Goal: Transaction & Acquisition: Purchase product/service

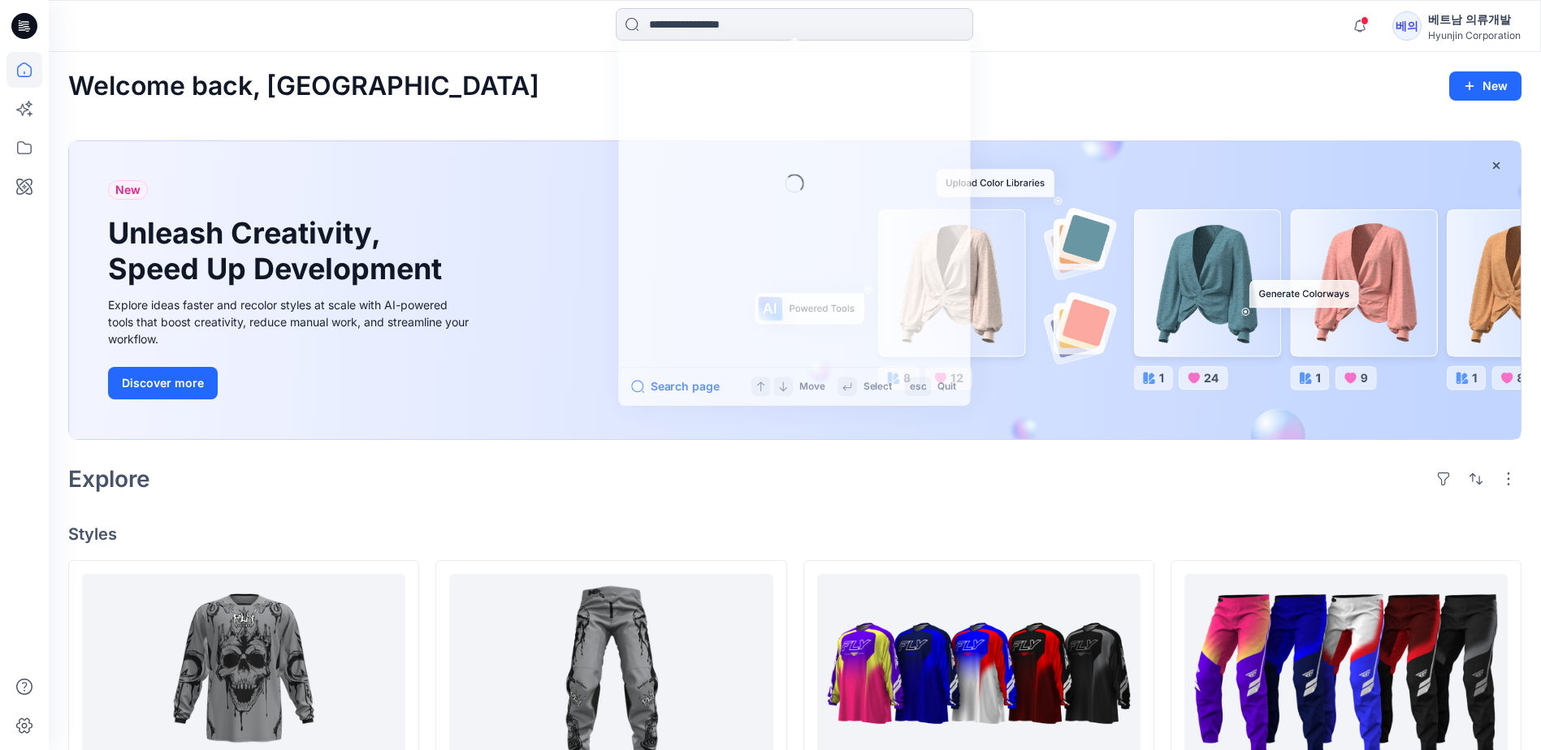
click at [720, 36] on input at bounding box center [794, 24] width 357 height 32
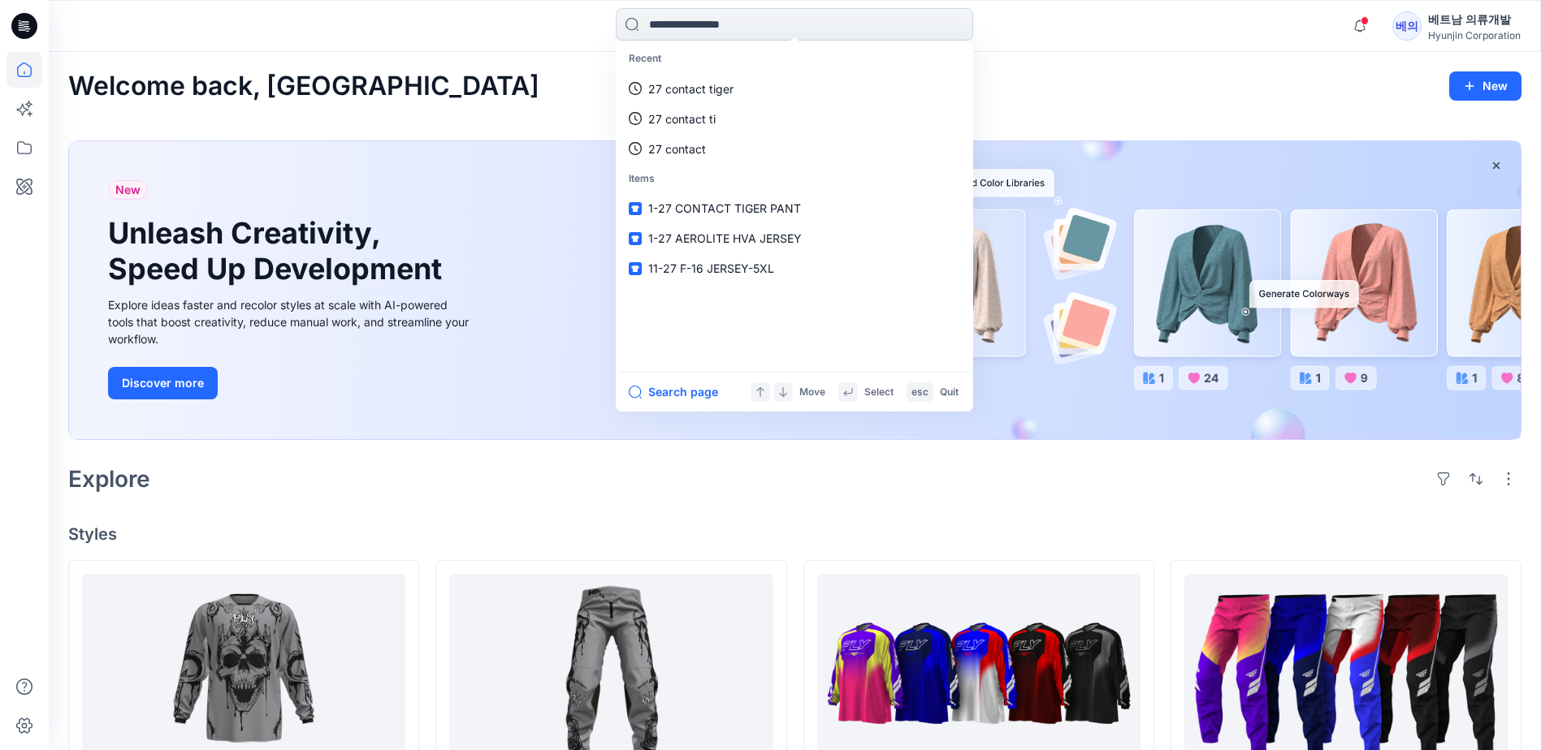
paste input "**********"
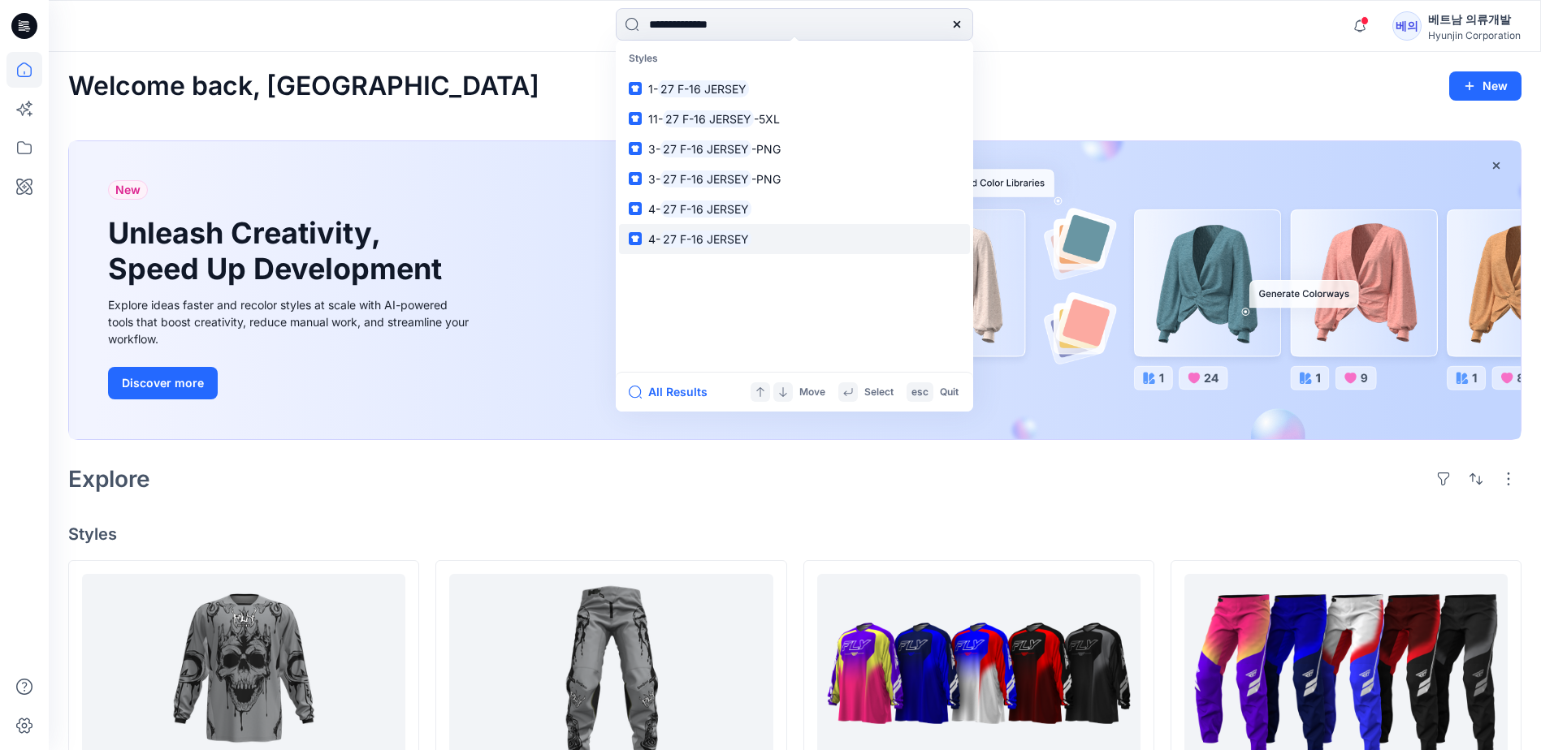
type input "**********"
click at [695, 244] on mark "27 F-16 JERSEY" at bounding box center [705, 239] width 91 height 19
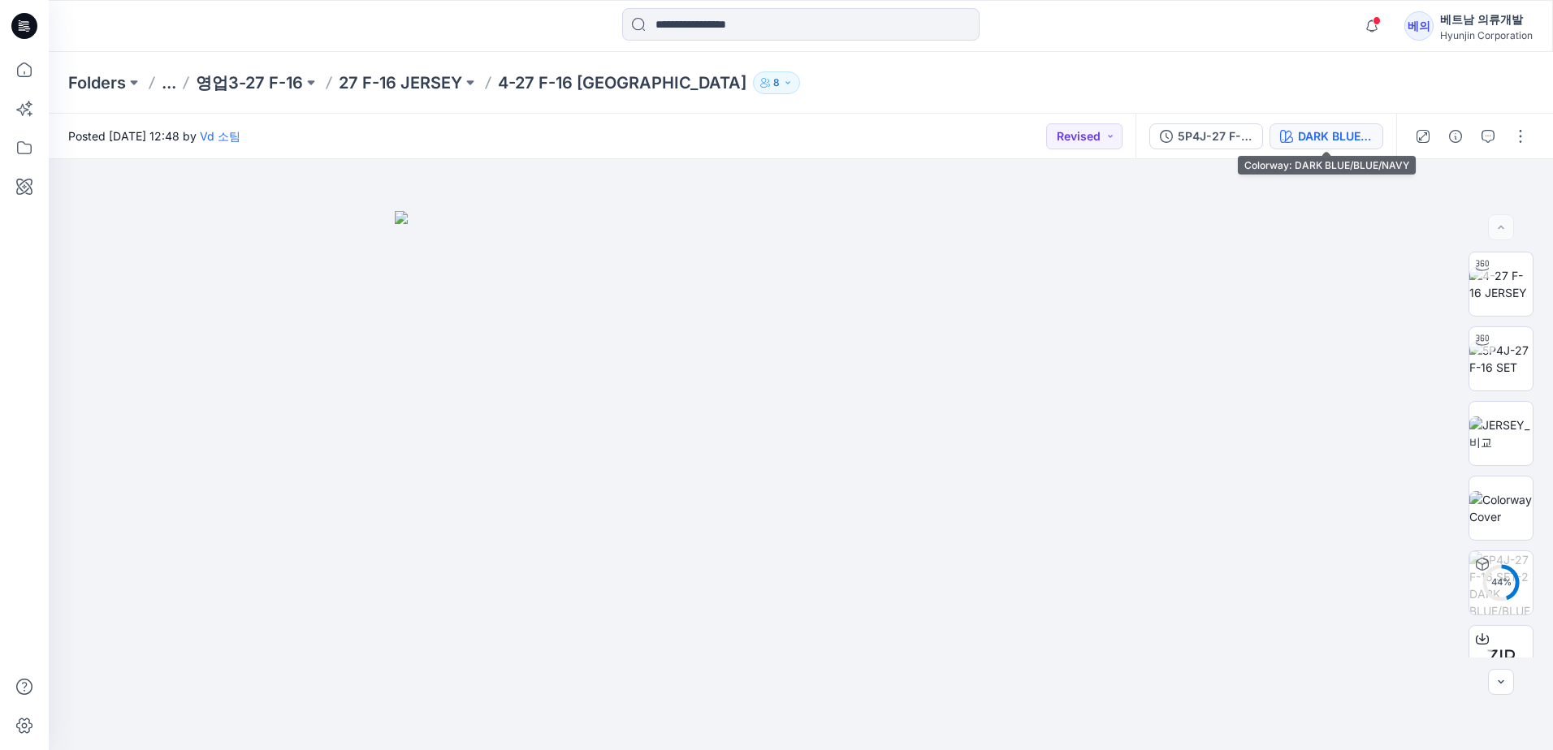
click at [1326, 140] on div "DARK BLUE/BLUE/NAVY" at bounding box center [1335, 137] width 75 height 18
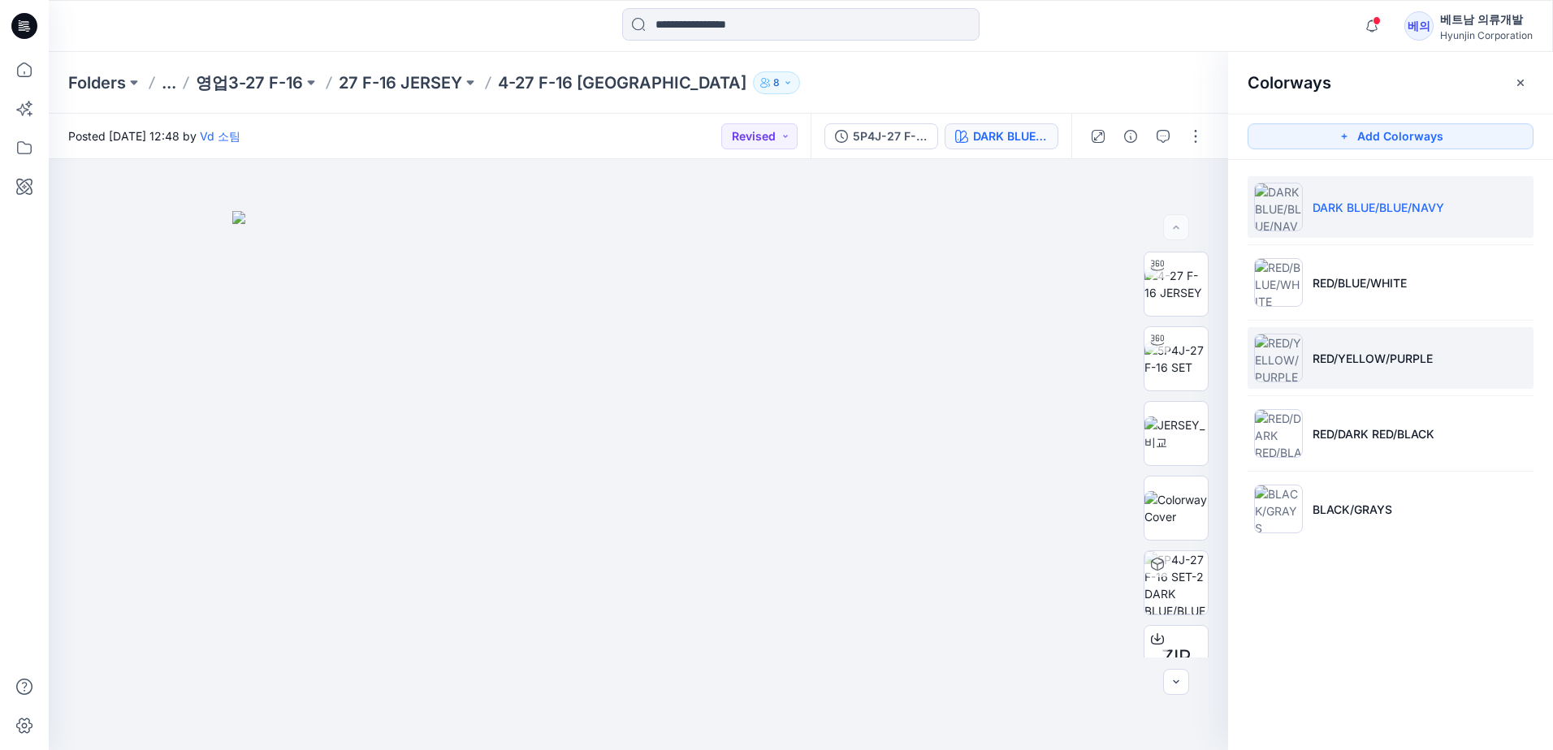
click at [1375, 365] on p "RED/YELLOW/PURPLE" at bounding box center [1373, 358] width 120 height 17
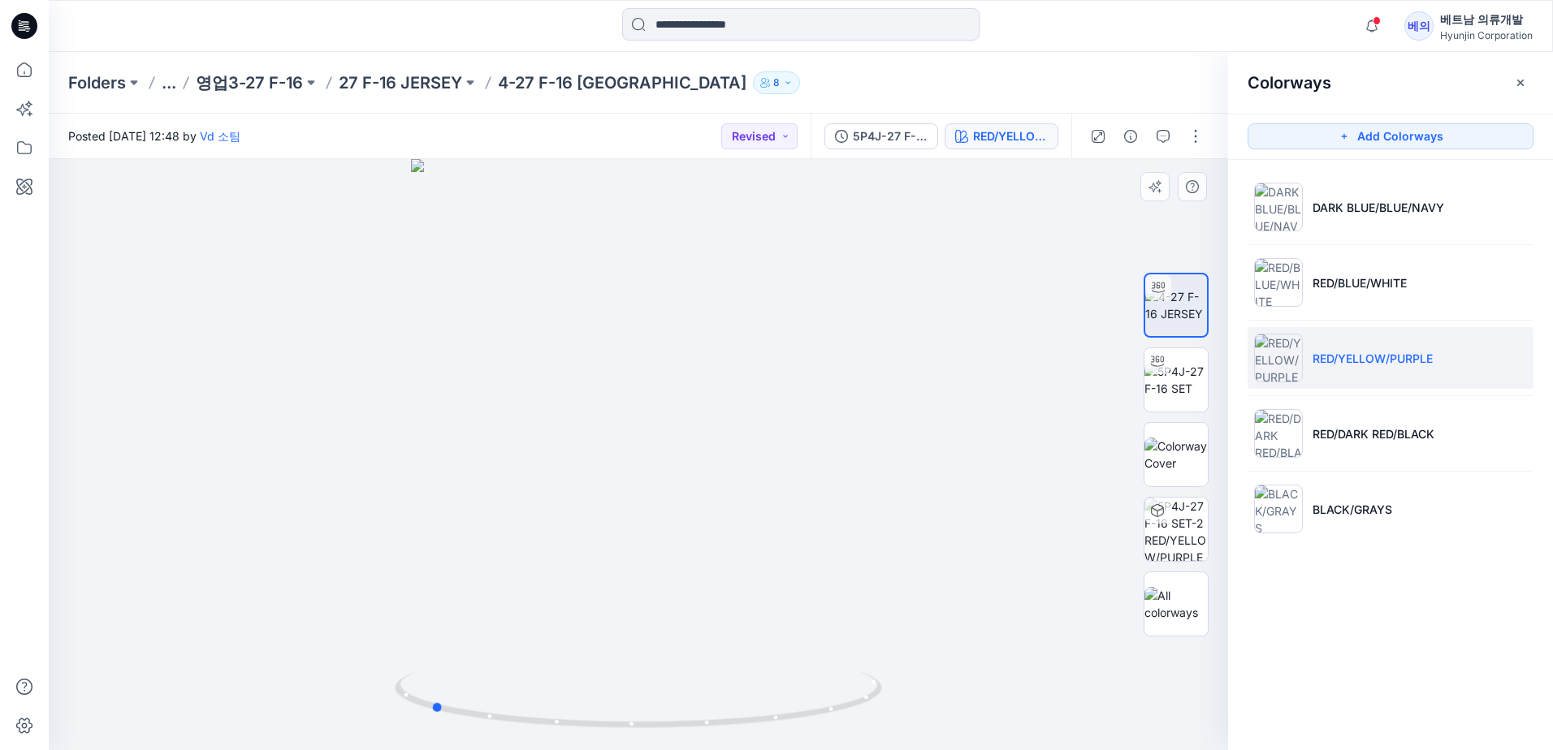
drag, startPoint x: 779, startPoint y: 438, endPoint x: 571, endPoint y: 421, distance: 208.6
click at [571, 421] on div at bounding box center [638, 454] width 1179 height 591
drag, startPoint x: 689, startPoint y: 584, endPoint x: 577, endPoint y: 545, distance: 118.7
click at [577, 545] on div at bounding box center [638, 454] width 1179 height 591
drag, startPoint x: 668, startPoint y: 577, endPoint x: 513, endPoint y: 531, distance: 161.7
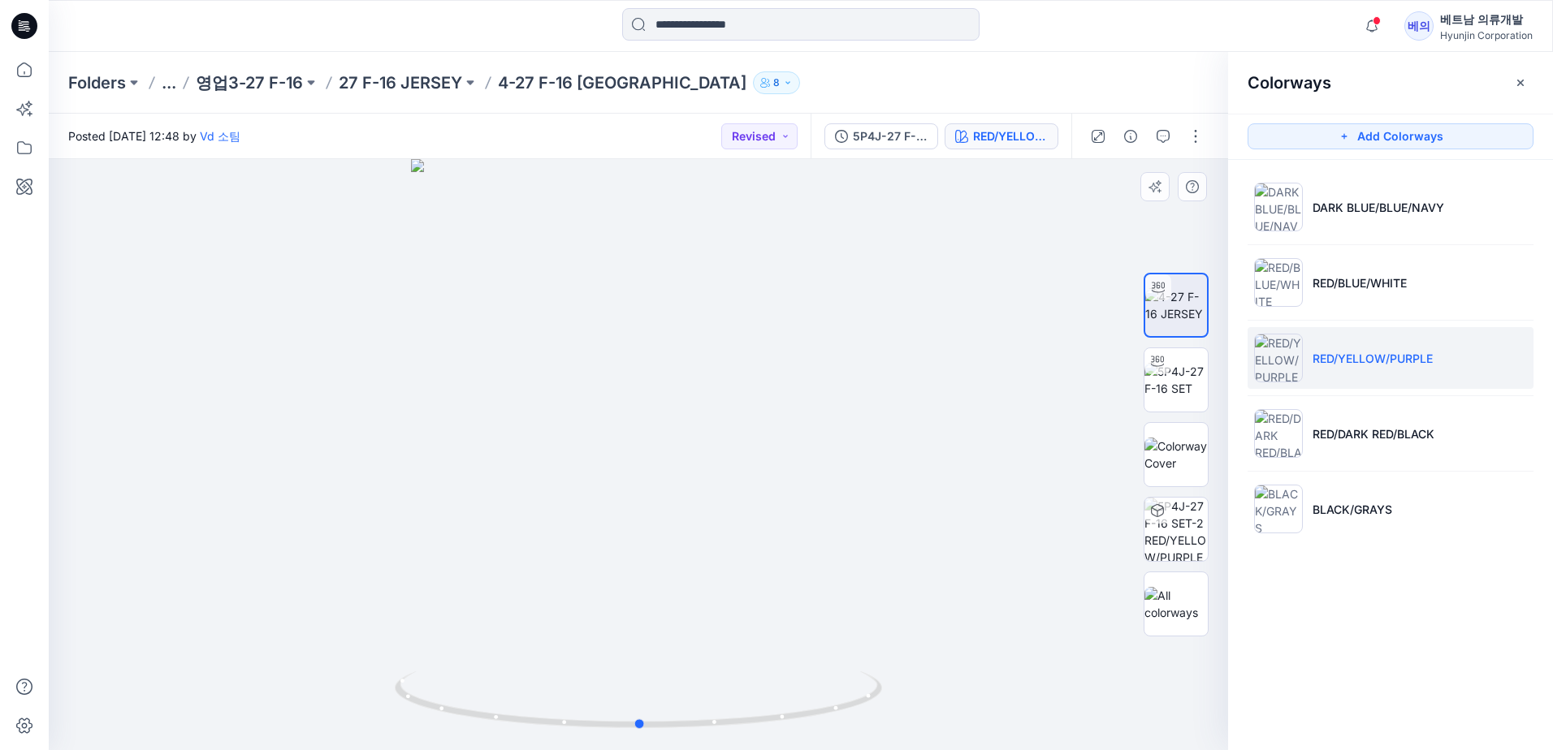
click at [508, 534] on div at bounding box center [638, 454] width 1179 height 591
drag, startPoint x: 707, startPoint y: 573, endPoint x: 578, endPoint y: 541, distance: 133.0
click at [578, 541] on div at bounding box center [638, 454] width 1179 height 591
